Goal: Find specific page/section: Find specific page/section

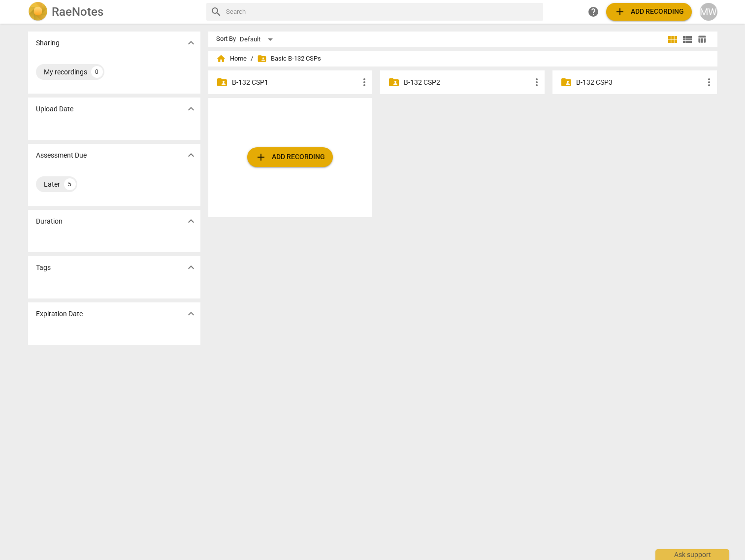
click at [292, 86] on p "B-132 CSP1" at bounding box center [295, 82] width 127 height 10
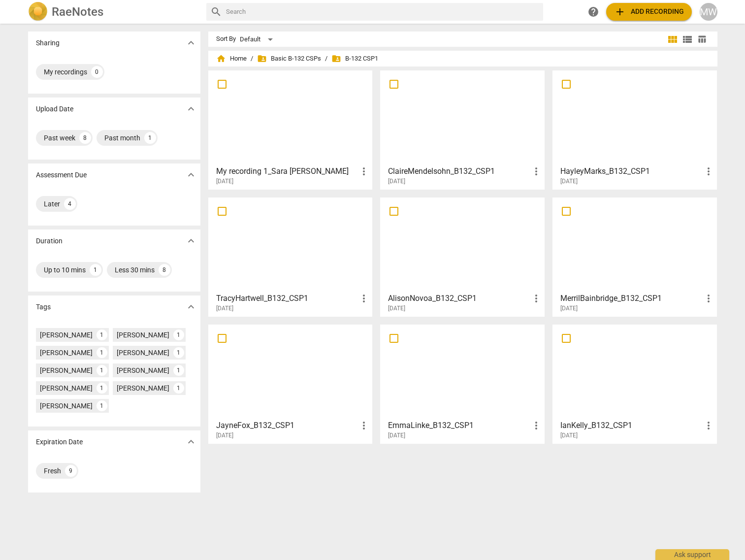
click at [333, 497] on div "Sort By Default view_module view_list table_chart home Home / folder_shared Bas…" at bounding box center [466, 292] width 517 height 521
click at [643, 132] on div at bounding box center [635, 117] width 158 height 87
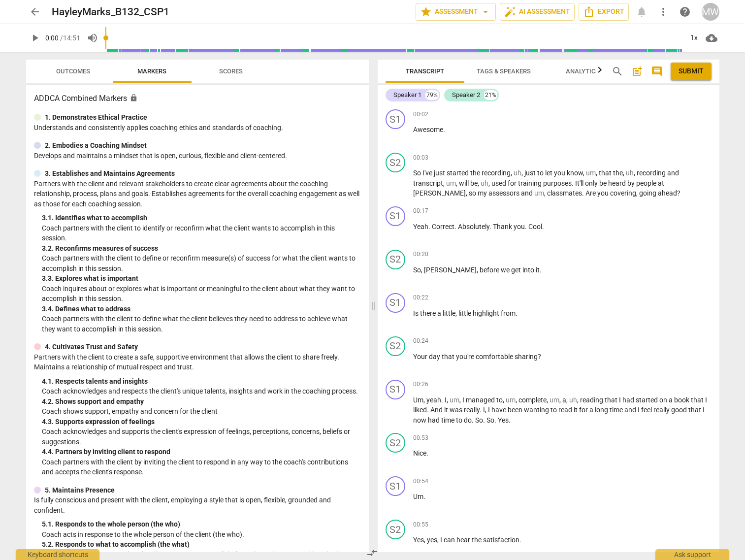
click at [34, 9] on span "arrow_back" at bounding box center [35, 12] width 12 height 12
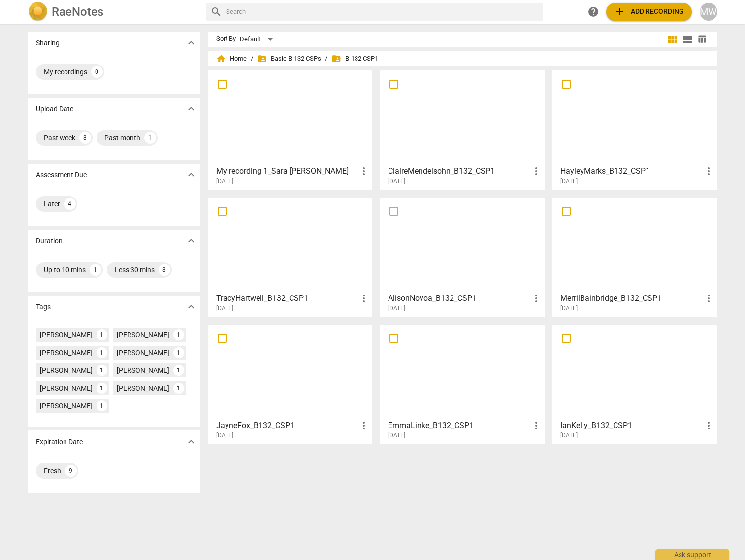
click at [294, 124] on div at bounding box center [291, 117] width 158 height 87
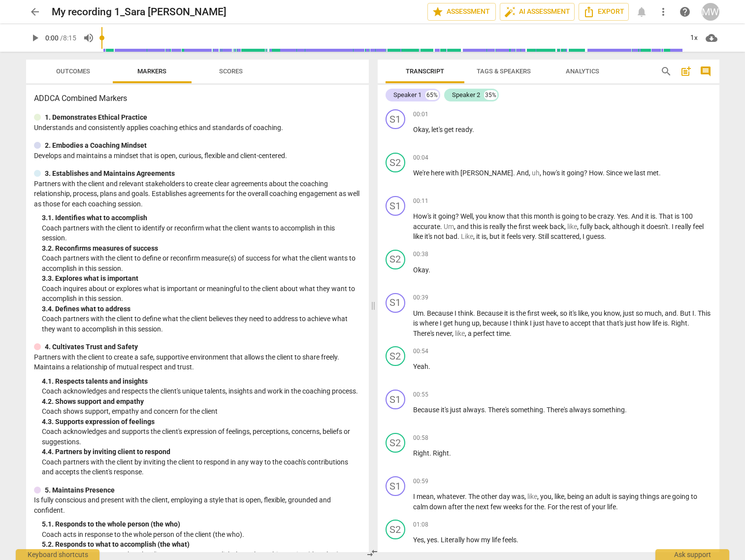
click at [36, 14] on span "arrow_back" at bounding box center [35, 12] width 12 height 12
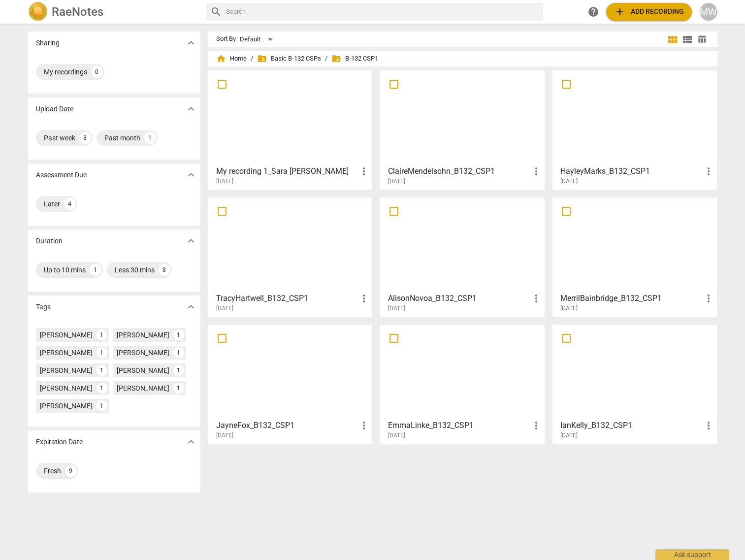
click at [466, 268] on div at bounding box center [463, 244] width 158 height 87
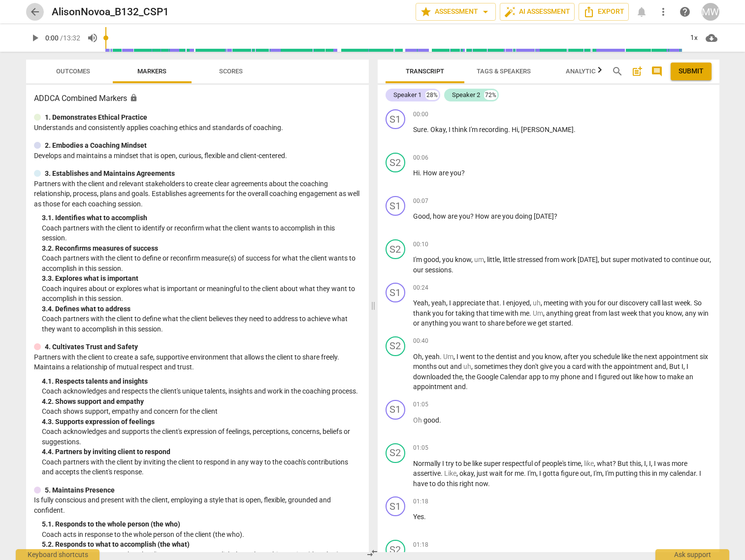
click at [31, 14] on span "arrow_back" at bounding box center [35, 12] width 12 height 12
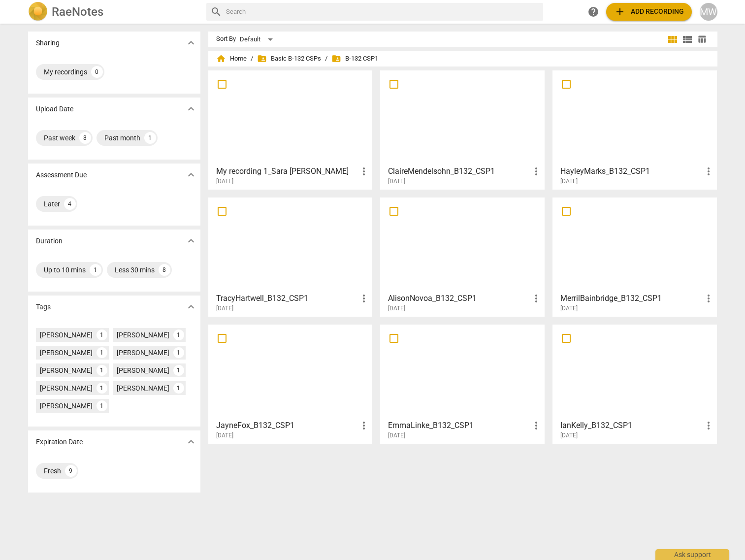
click at [606, 387] on div at bounding box center [635, 371] width 158 height 87
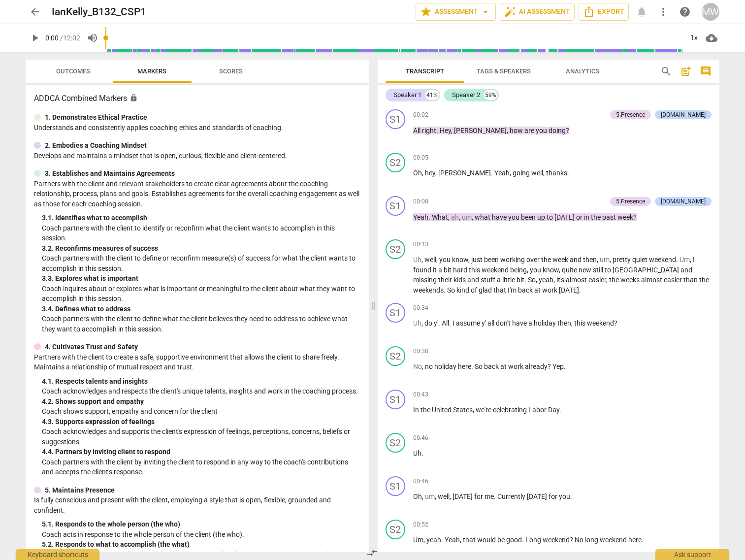
click at [65, 69] on span "Outcomes" at bounding box center [73, 70] width 34 height 7
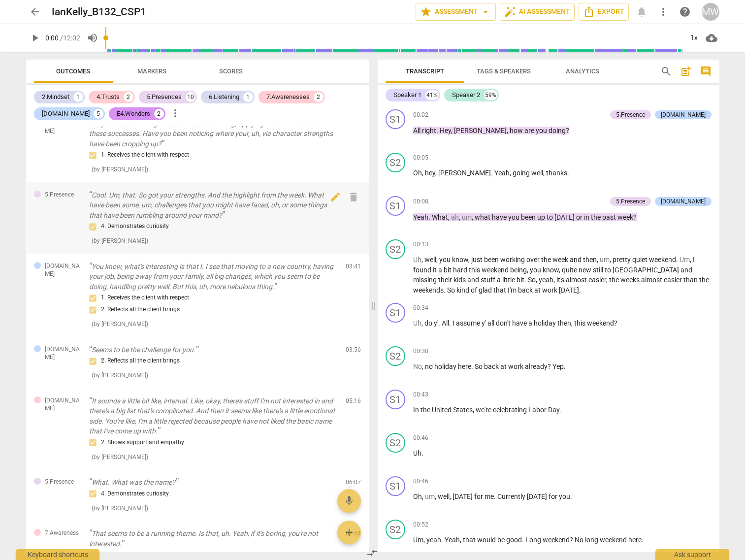
scroll to position [591, 0]
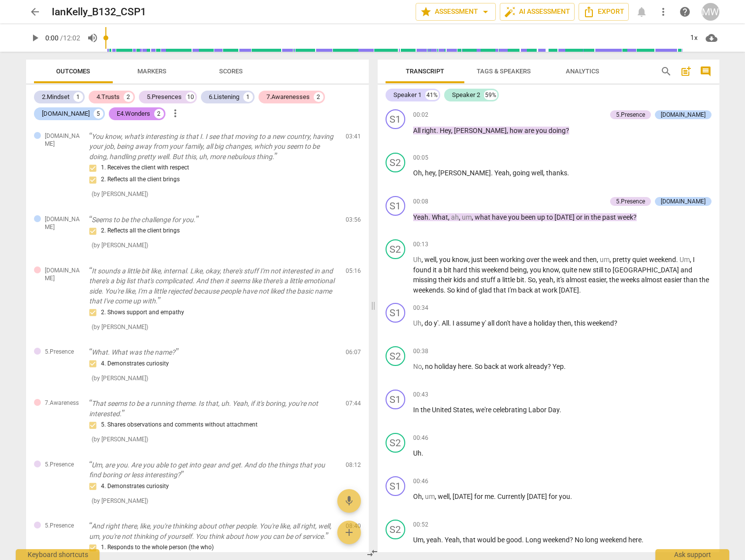
click at [156, 68] on span "Markers" at bounding box center [151, 70] width 29 height 7
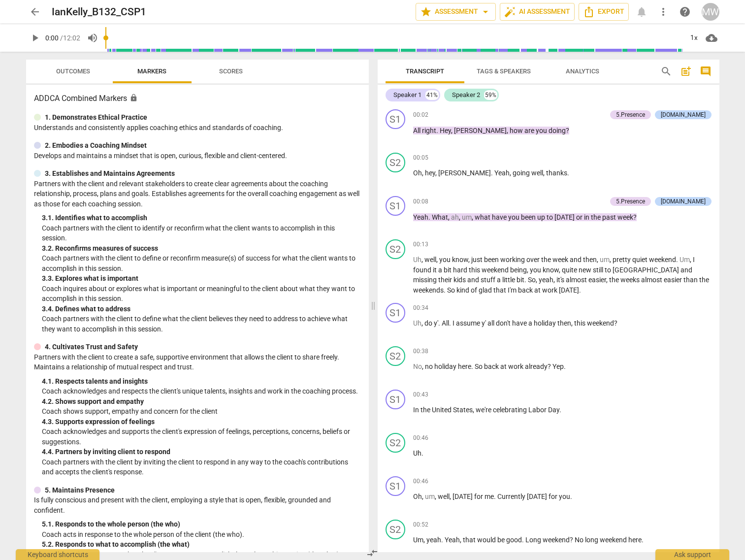
click at [80, 68] on span "Outcomes" at bounding box center [73, 70] width 34 height 7
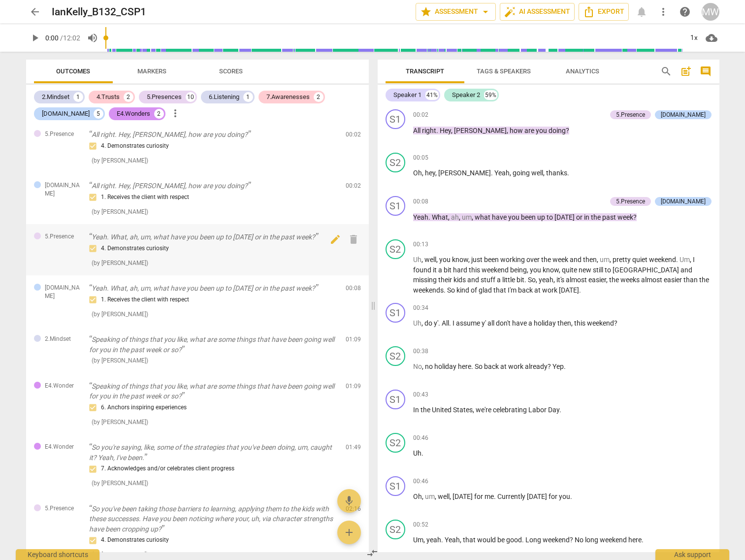
scroll to position [0, 0]
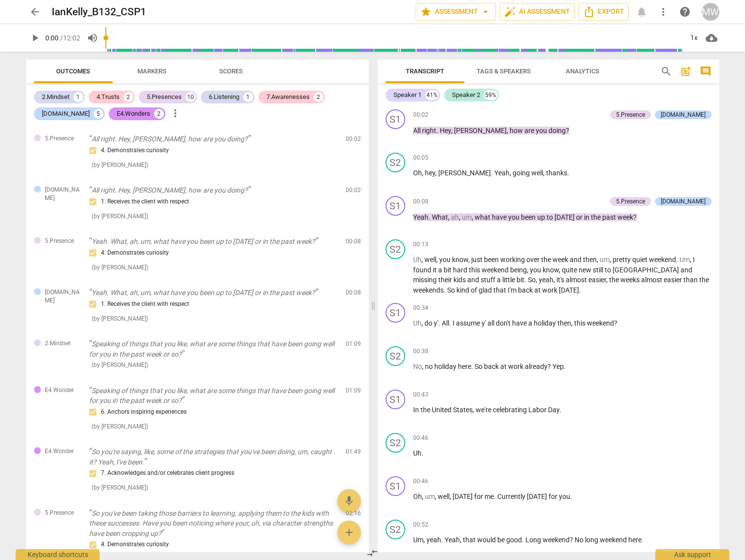
click at [31, 8] on span "arrow_back" at bounding box center [35, 12] width 12 height 12
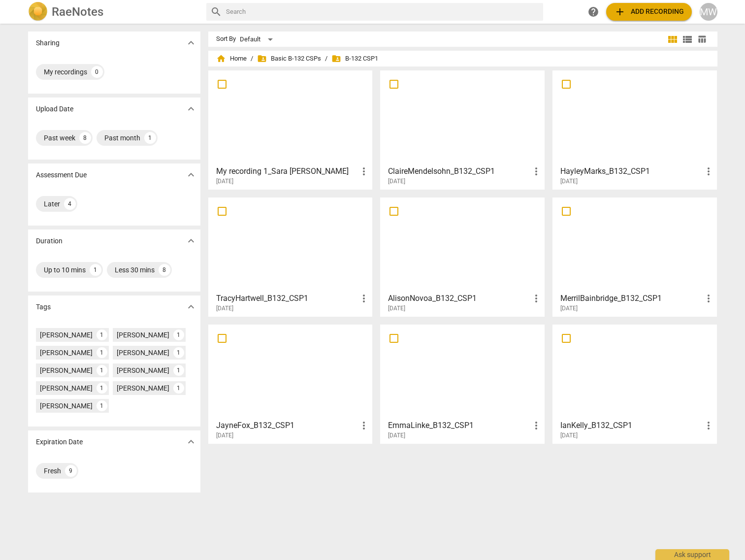
click at [289, 378] on div at bounding box center [291, 371] width 158 height 87
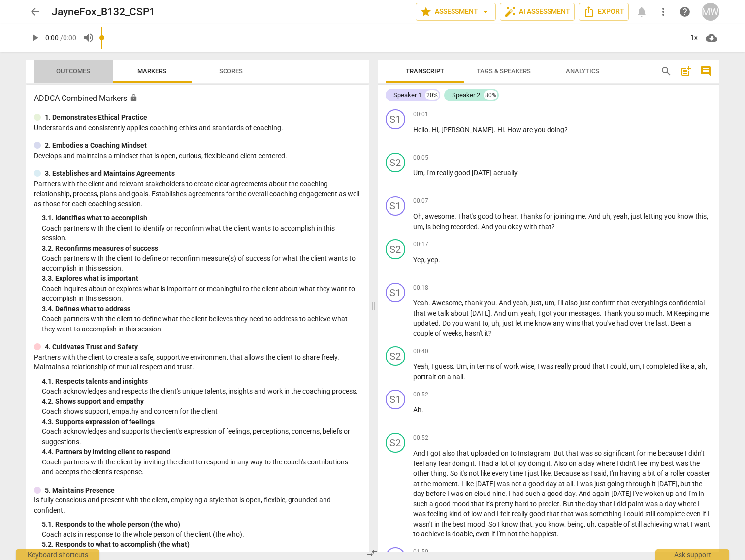
click at [71, 76] on span "Outcomes" at bounding box center [73, 71] width 58 height 13
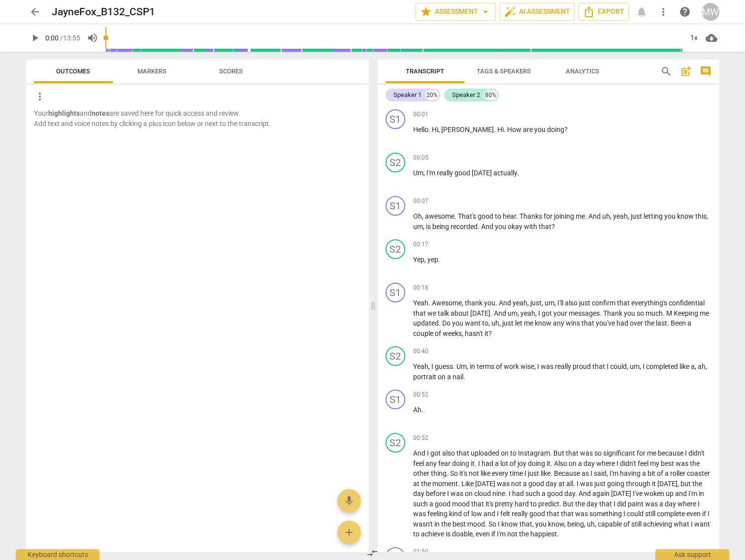
click at [146, 75] on span "Markers" at bounding box center [152, 71] width 53 height 13
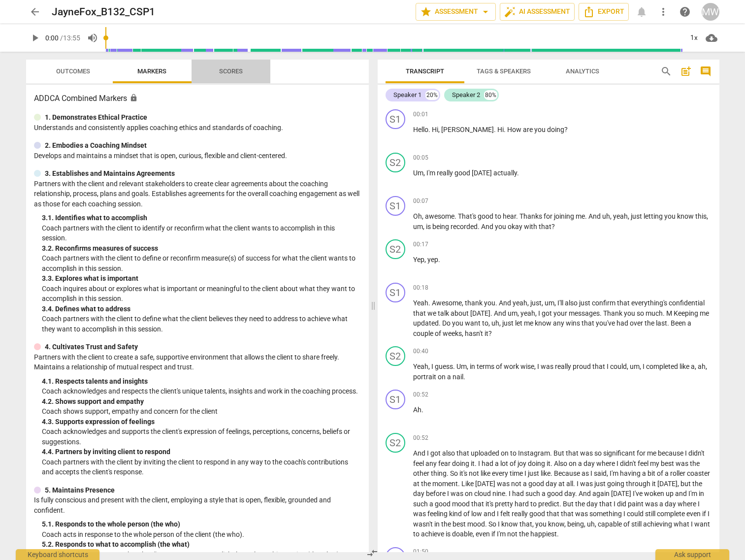
click at [220, 81] on button "Scores" at bounding box center [231, 72] width 79 height 24
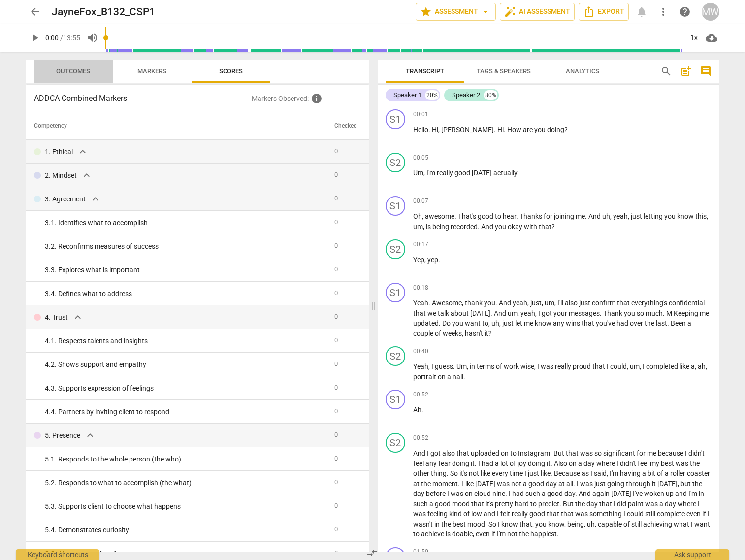
click at [93, 67] on span "Outcomes" at bounding box center [73, 71] width 58 height 13
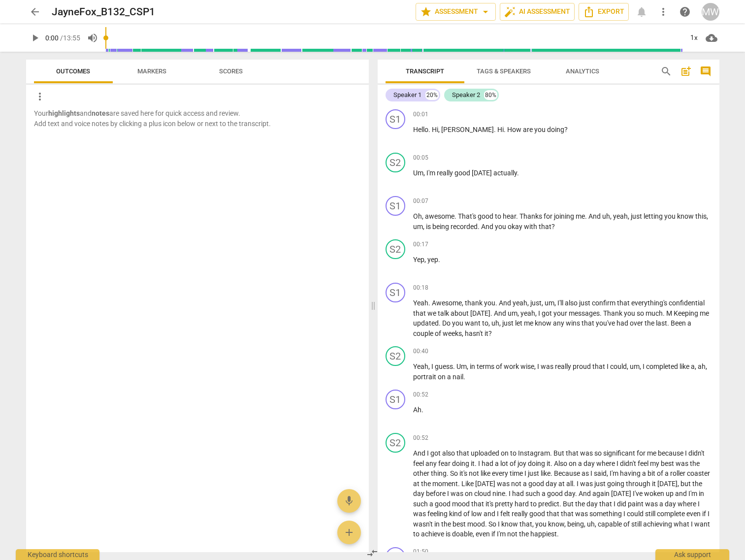
click at [38, 8] on span "arrow_back" at bounding box center [35, 12] width 12 height 12
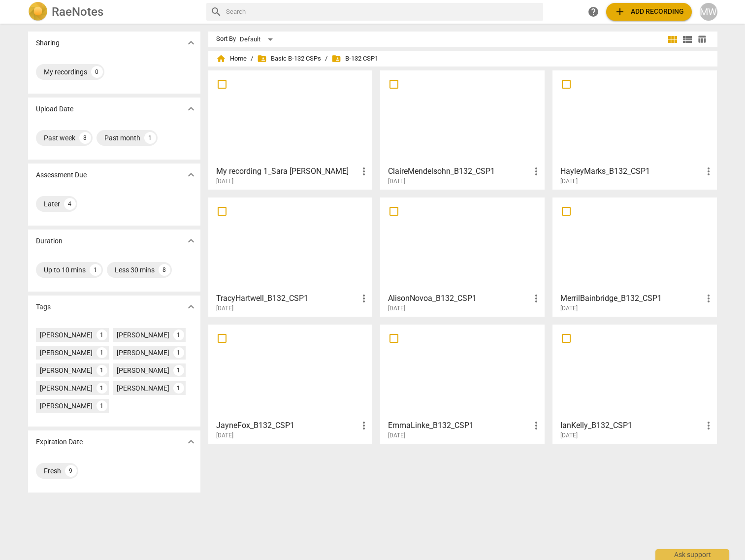
click at [278, 249] on div at bounding box center [291, 244] width 158 height 87
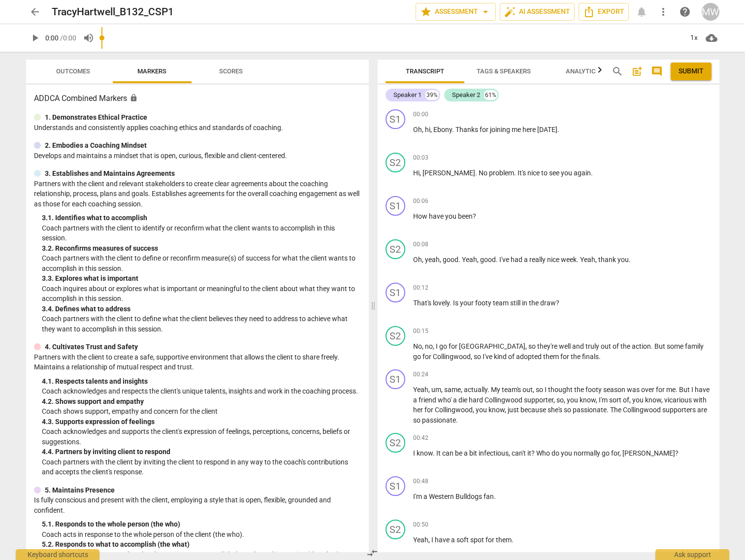
click at [81, 76] on span "Outcomes" at bounding box center [73, 71] width 58 height 13
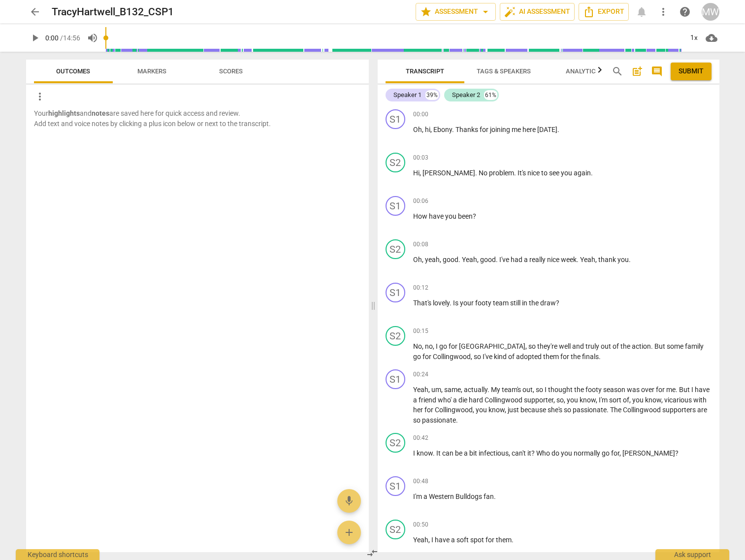
click at [518, 76] on span "Tags & Speakers" at bounding box center [504, 71] width 78 height 13
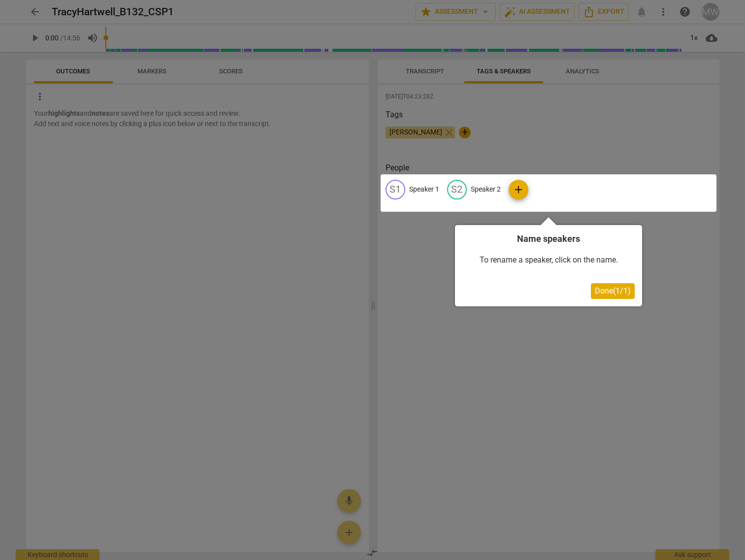
click at [565, 74] on div at bounding box center [372, 280] width 745 height 560
click at [581, 138] on div at bounding box center [372, 280] width 745 height 560
click at [605, 295] on button "Done ( 1 / 1 )" at bounding box center [613, 291] width 44 height 16
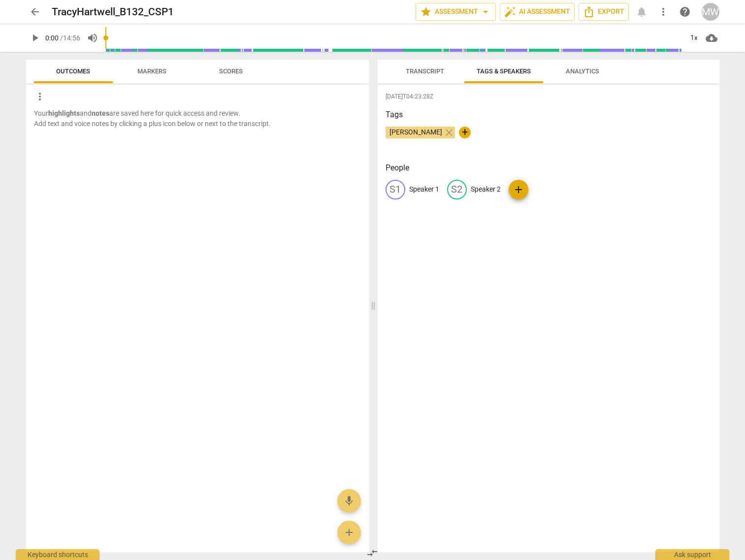
click at [579, 71] on span "Analytics" at bounding box center [583, 70] width 34 height 7
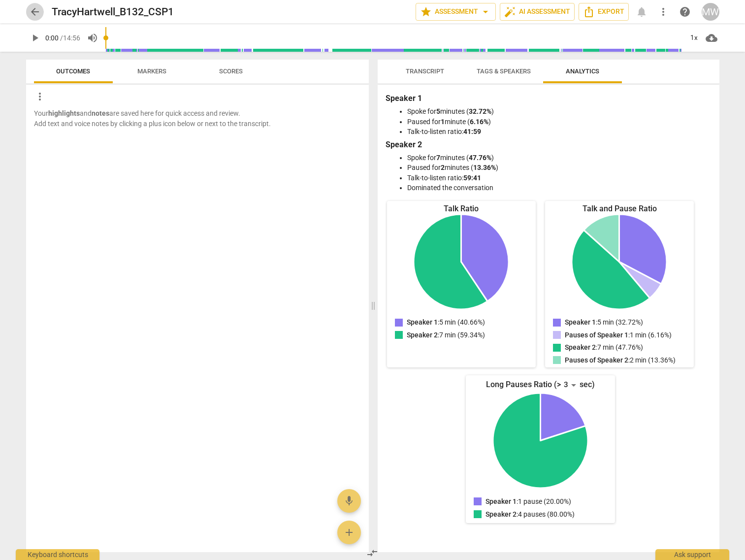
click at [33, 9] on span "arrow_back" at bounding box center [35, 12] width 12 height 12
